Goal: Information Seeking & Learning: Learn about a topic

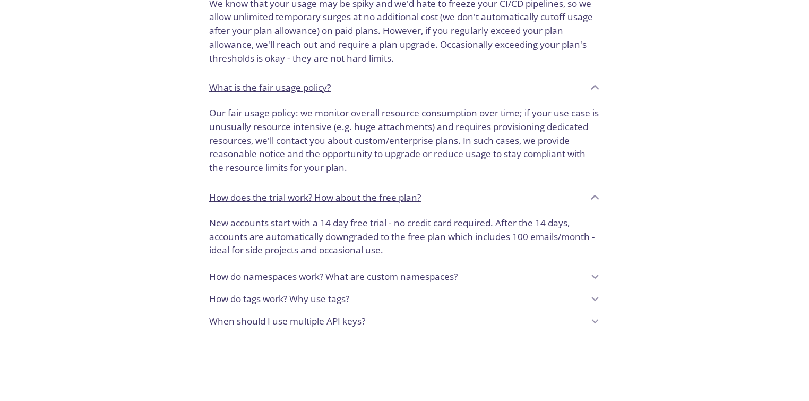
scroll to position [764, 0]
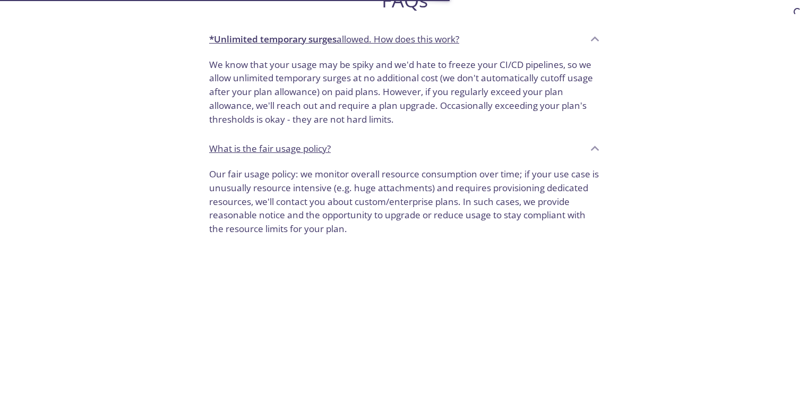
scroll to position [900, 0]
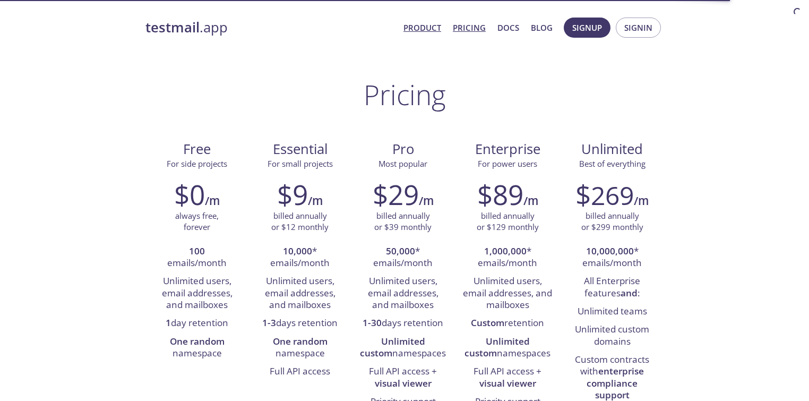
click at [441, 21] on link "Product" at bounding box center [422, 28] width 38 height 14
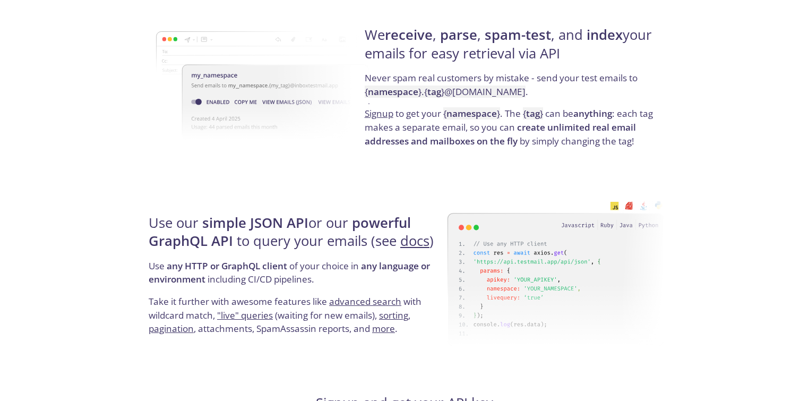
scroll to position [1223, 0]
